Goal: Task Accomplishment & Management: Use online tool/utility

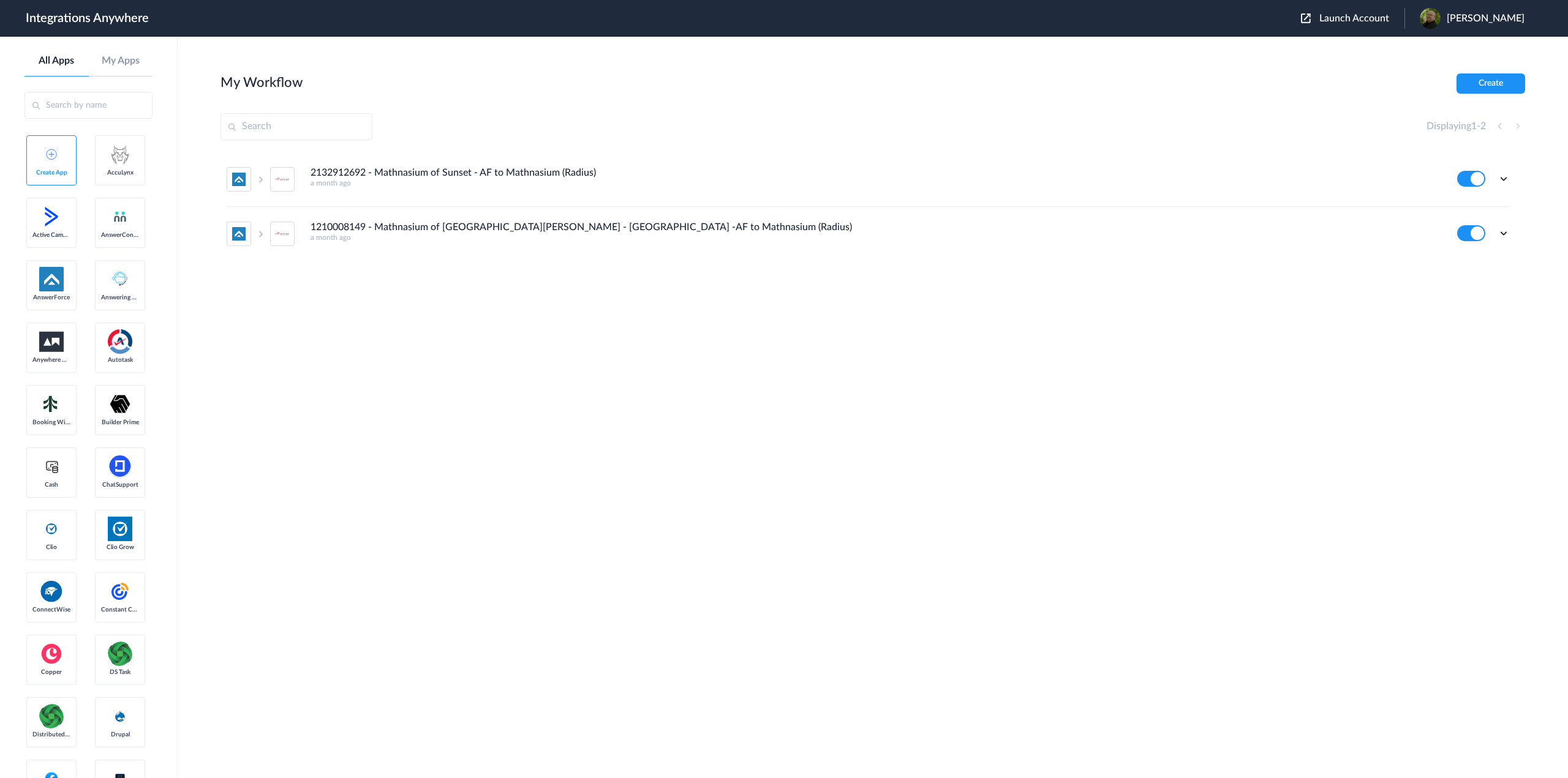
click at [1343, 17] on span "Launch Account" at bounding box center [1354, 18] width 70 height 10
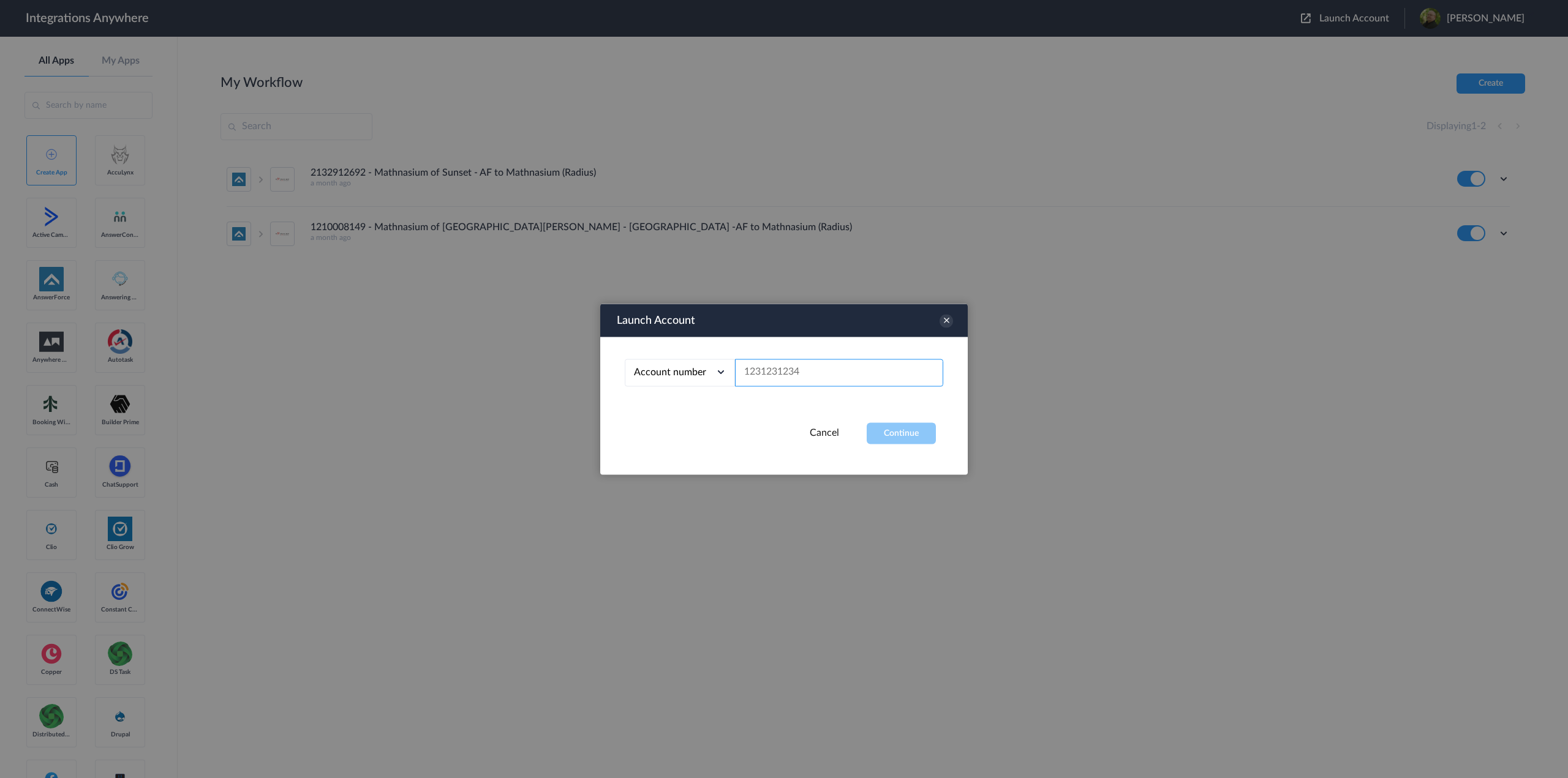
drag, startPoint x: 799, startPoint y: 372, endPoint x: 792, endPoint y: 371, distance: 7.1
paste input "8775830685"
type input "8775830685"
click at [912, 438] on button "Continue" at bounding box center [901, 433] width 69 height 21
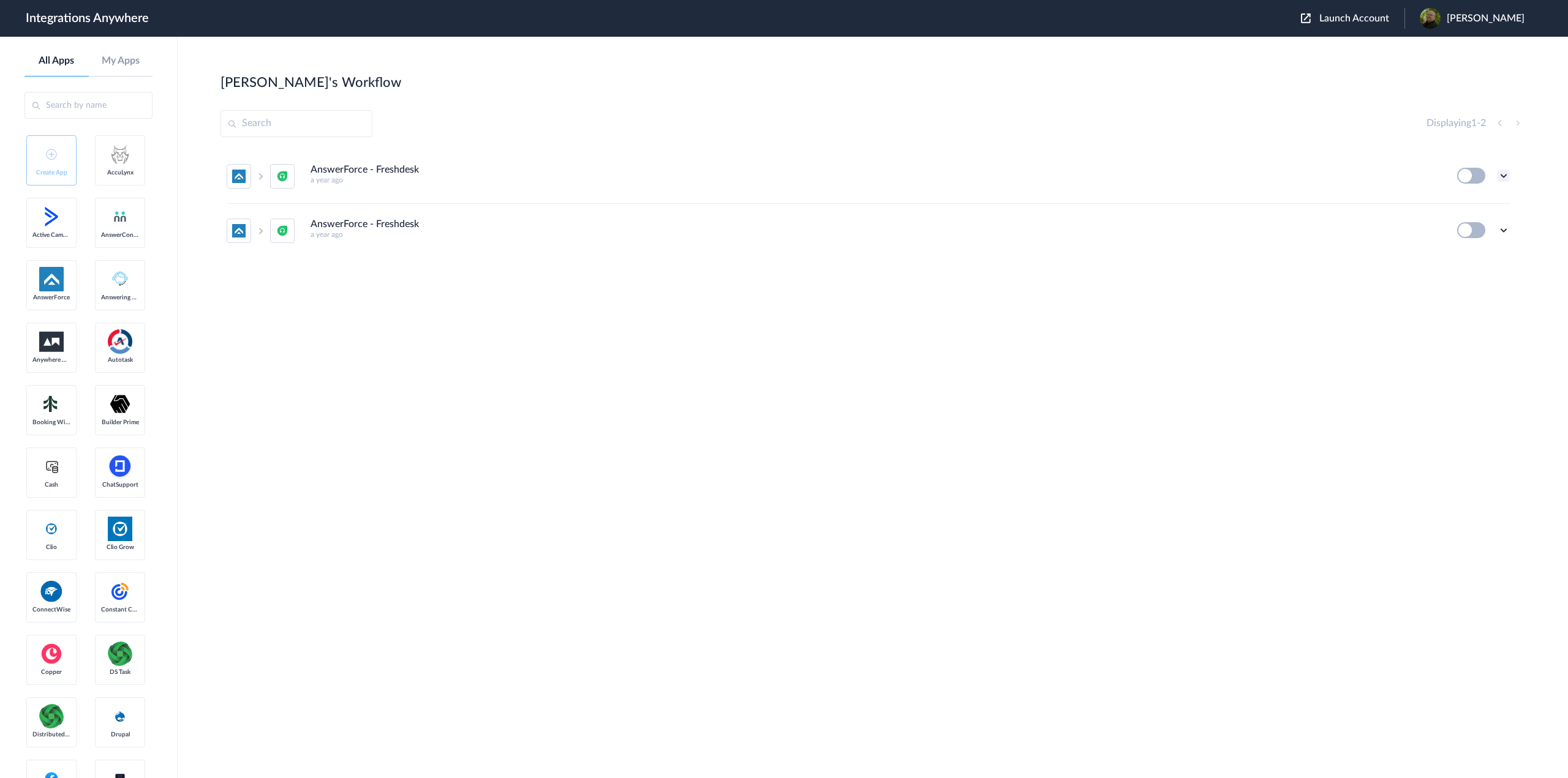
click at [1507, 174] on icon at bounding box center [1503, 175] width 12 height 12
click at [1471, 206] on li "Edit" at bounding box center [1470, 204] width 79 height 22
click at [1505, 231] on icon at bounding box center [1503, 230] width 12 height 12
click at [1487, 259] on li "Edit" at bounding box center [1470, 258] width 79 height 22
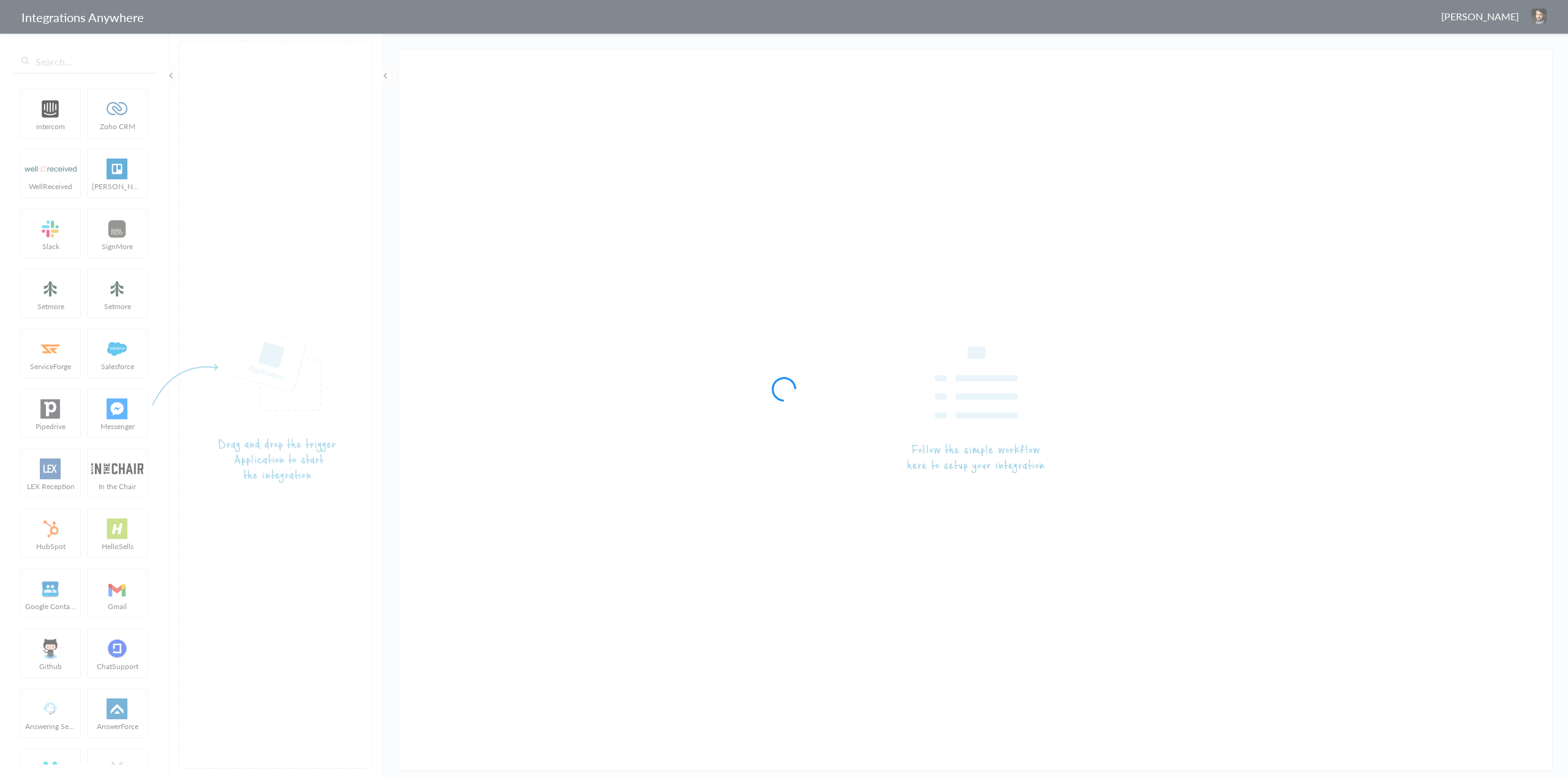
type input "AnswerForce - Freshdesk"
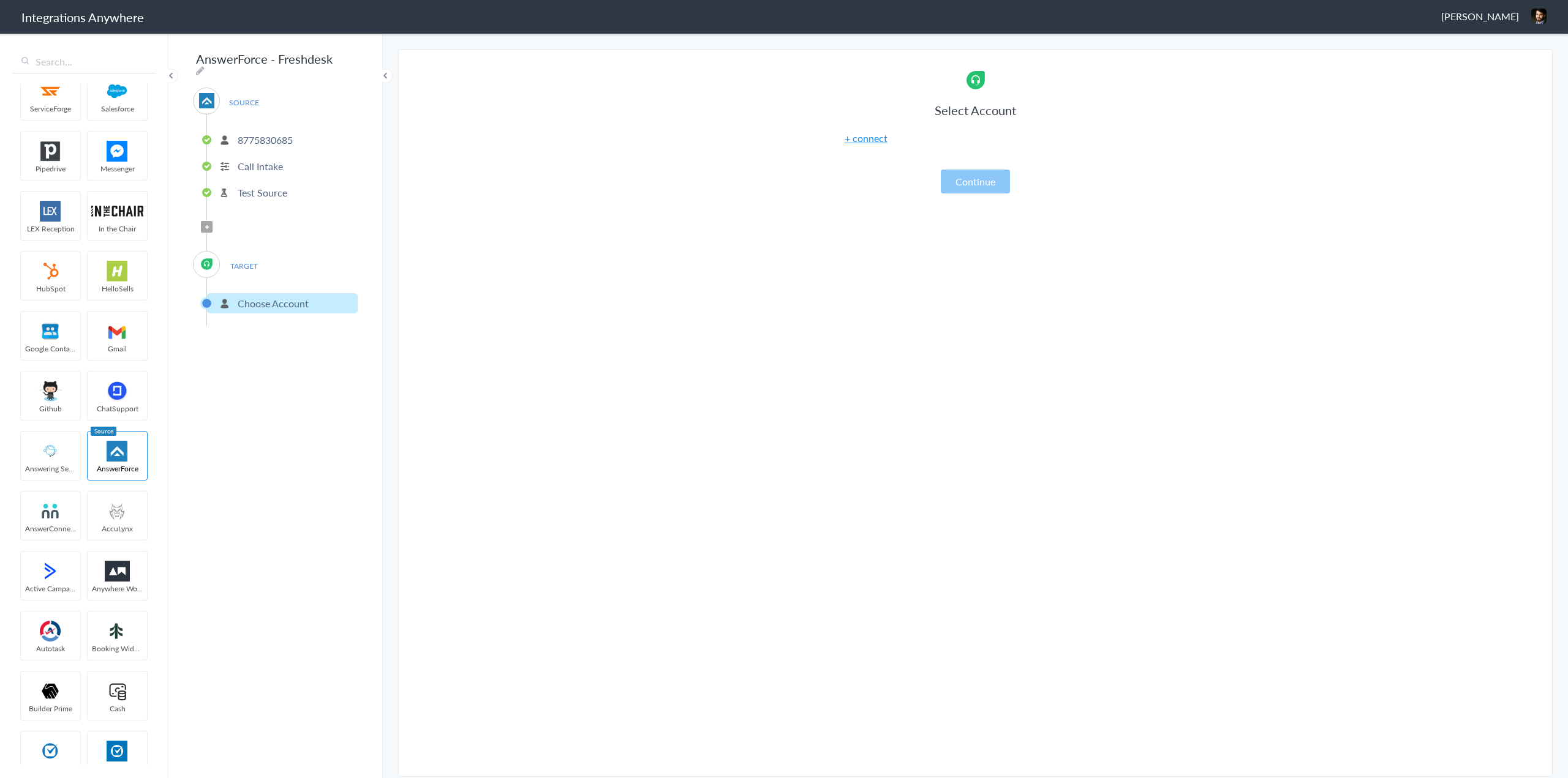
scroll to position [245, 0]
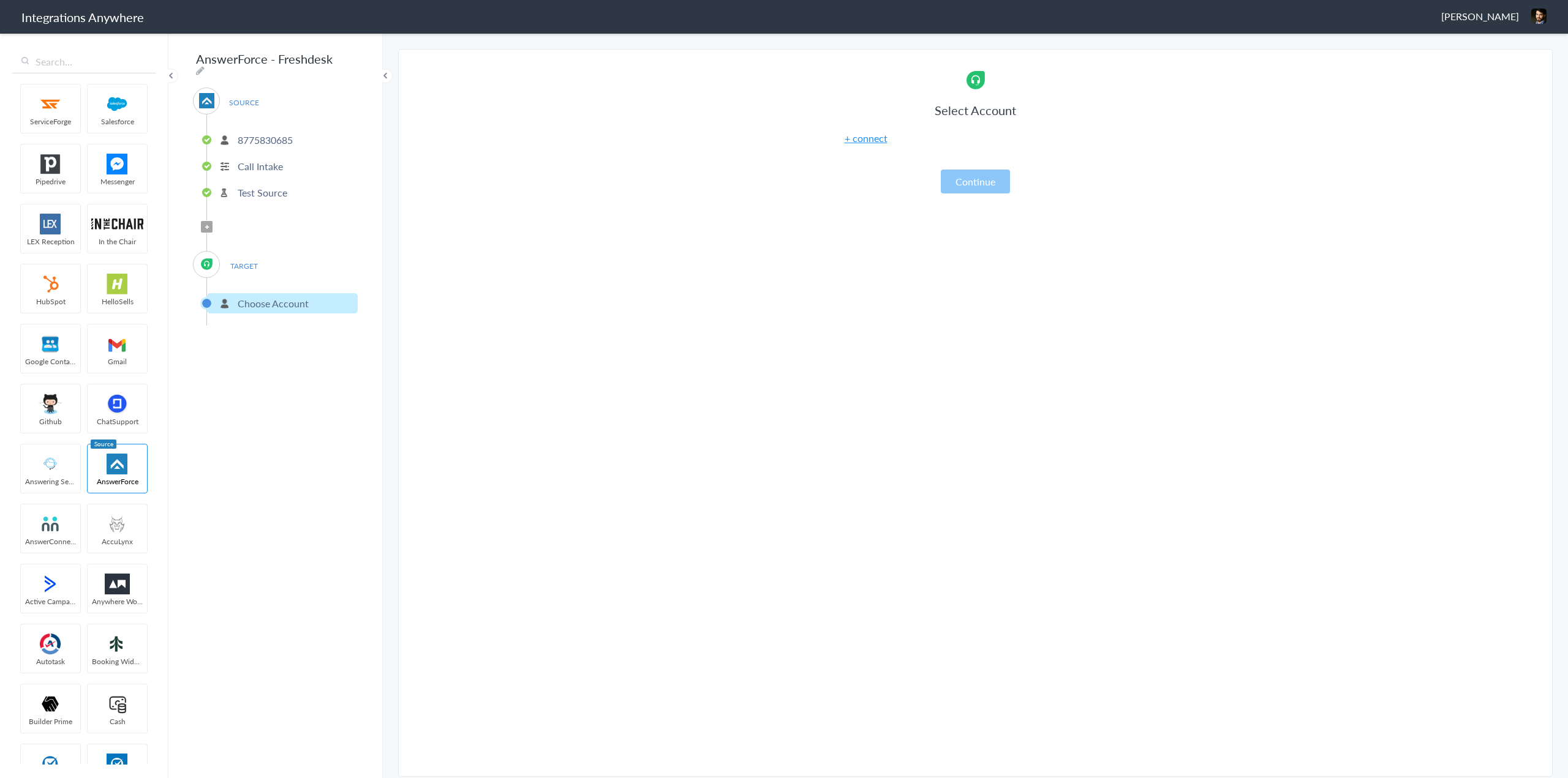
click at [235, 260] on span "TARGET" at bounding box center [243, 266] width 47 height 17
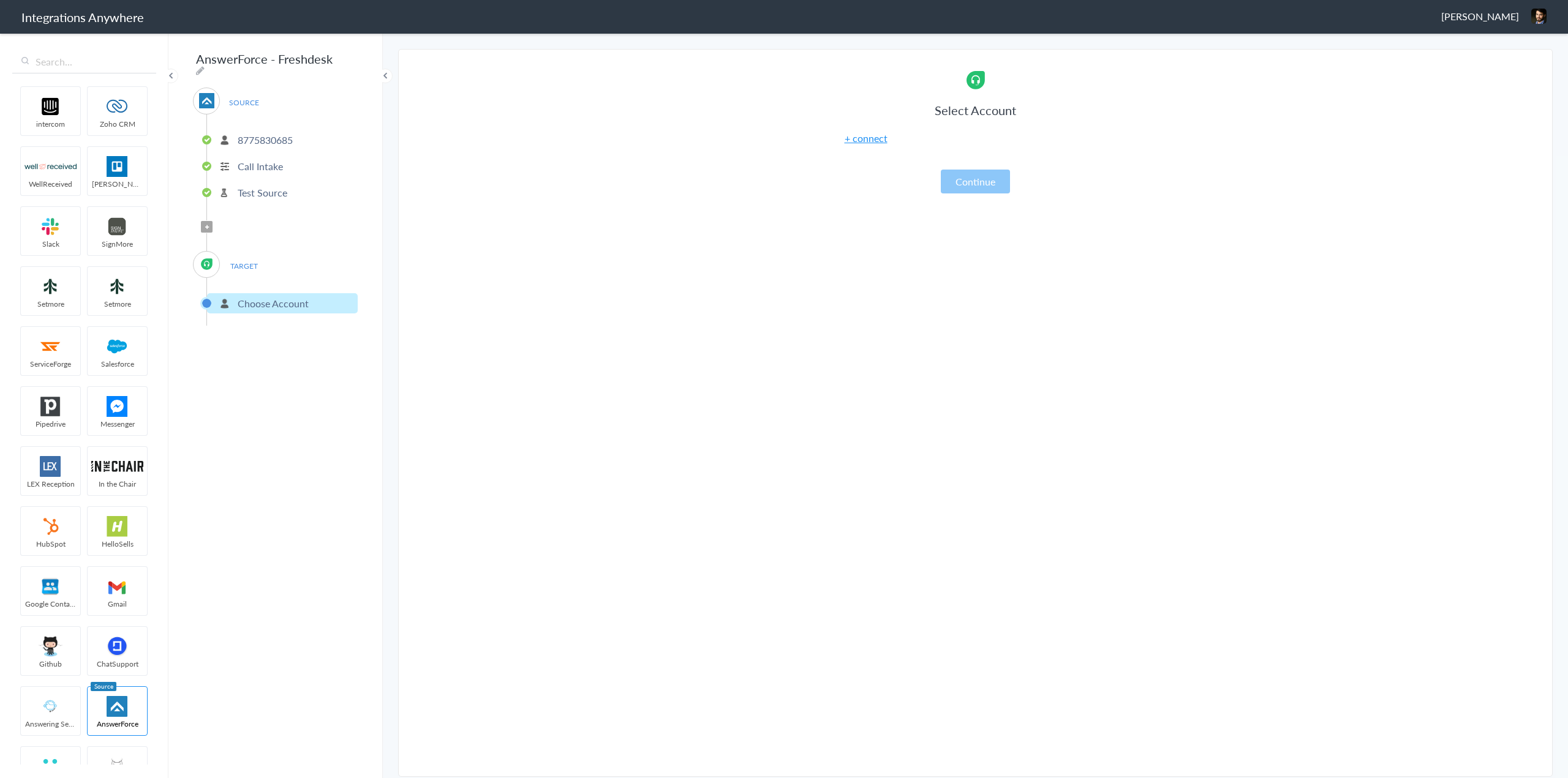
scroll to position [0, 0]
